Goal: Task Accomplishment & Management: Manage account settings

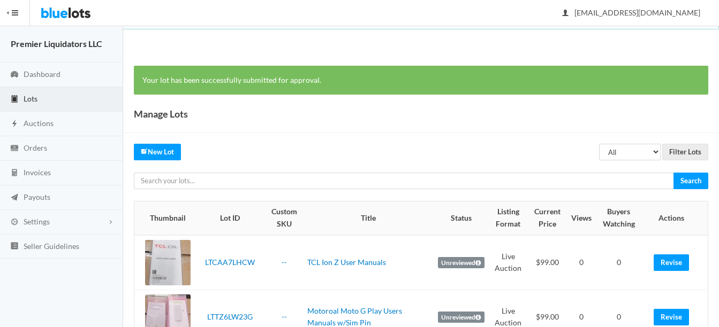
click at [30, 103] on link "Lots" at bounding box center [61, 99] width 123 height 25
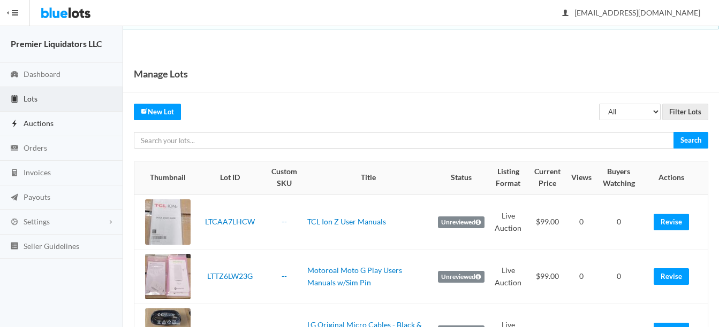
click at [33, 121] on span "Auctions" at bounding box center [39, 123] width 30 height 9
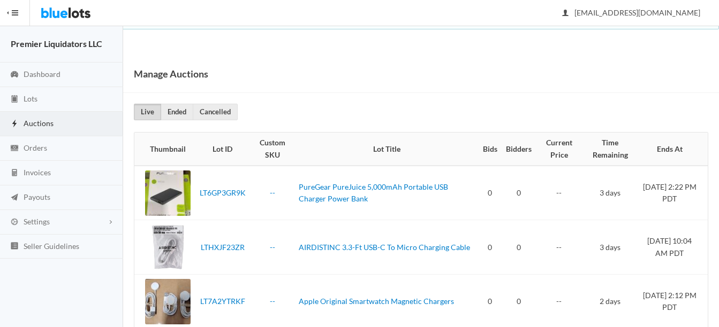
click at [39, 119] on span "Auctions" at bounding box center [39, 123] width 30 height 9
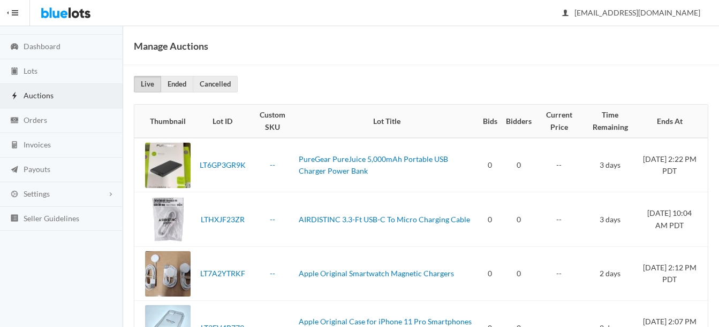
scroll to position [27, 0]
click at [31, 167] on span "Payouts" at bounding box center [37, 170] width 27 height 9
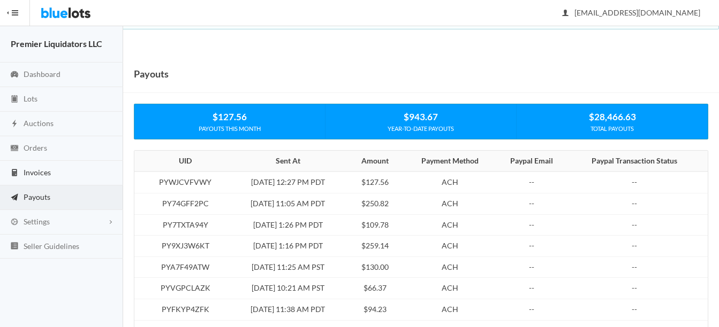
click at [44, 171] on span "Invoices" at bounding box center [37, 172] width 27 height 9
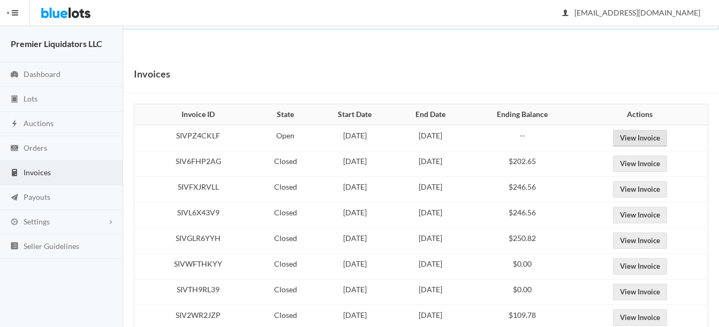
click at [656, 138] on link "View Invoice" at bounding box center [640, 138] width 54 height 17
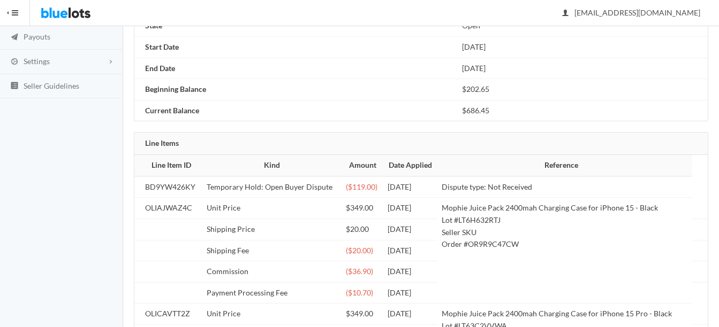
scroll to position [104, 0]
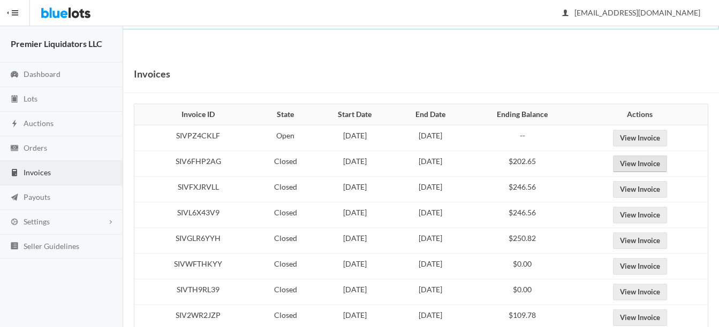
click at [649, 157] on link "View Invoice" at bounding box center [640, 164] width 54 height 17
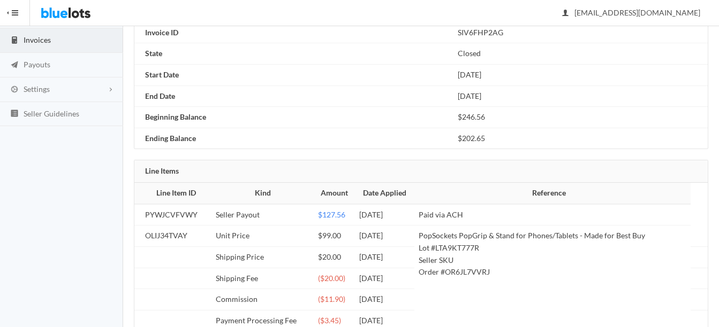
scroll to position [158, 0]
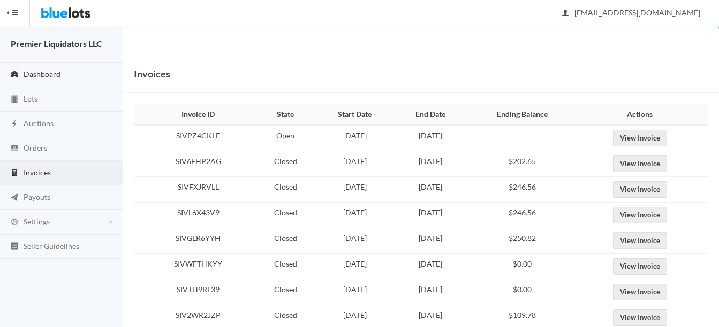
click at [44, 72] on span "Dashboard" at bounding box center [42, 74] width 37 height 9
